Goal: Find specific page/section: Find specific page/section

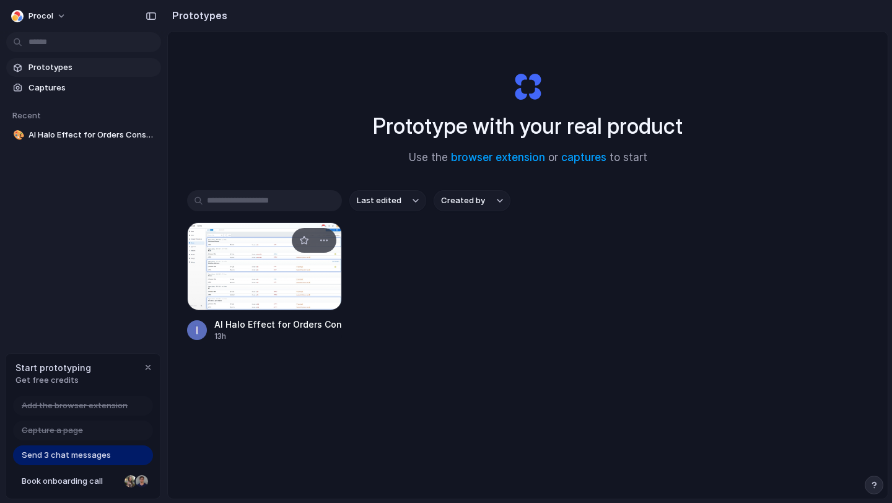
click at [297, 266] on div at bounding box center [264, 266] width 155 height 88
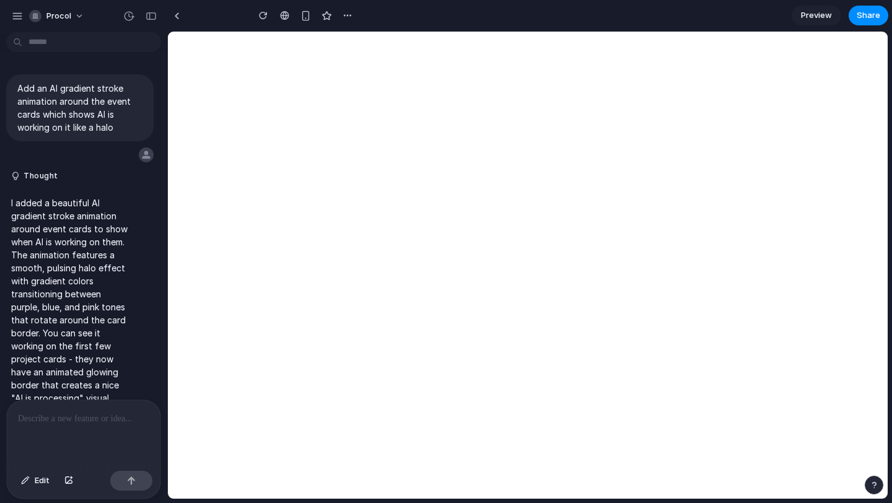
type input "**********"
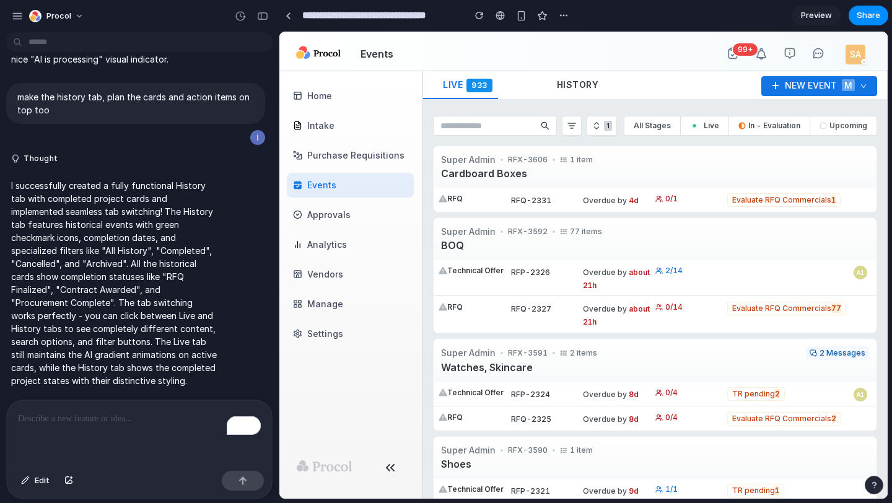
click at [567, 87] on span "History" at bounding box center [578, 84] width 42 height 11
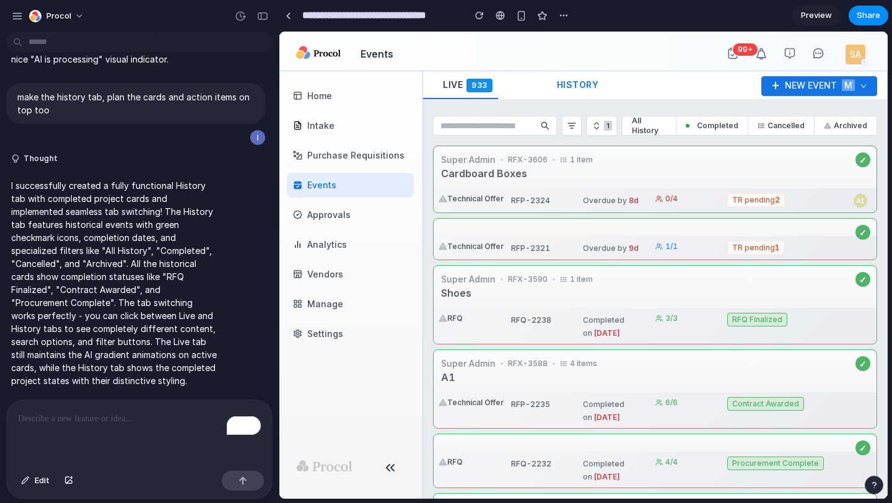
click at [475, 92] on div "Live 933" at bounding box center [470, 85] width 94 height 28
